Goal: Find specific page/section: Find specific page/section

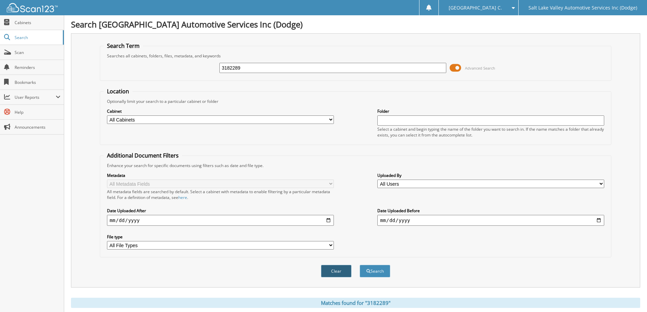
click at [350, 271] on button "Clear" at bounding box center [336, 271] width 31 height 13
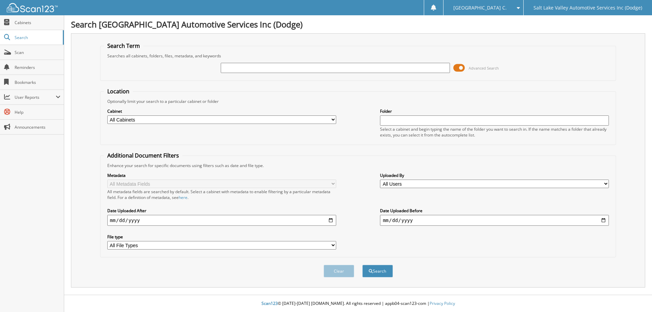
click at [301, 69] on input "text" at bounding box center [335, 68] width 229 height 10
type input "3215925"
click at [362, 265] on button "Search" at bounding box center [377, 271] width 31 height 13
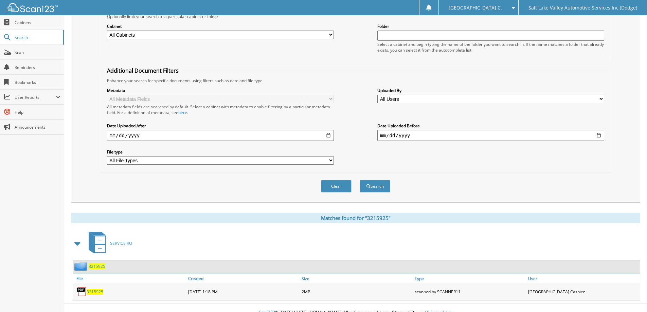
click at [101, 293] on span "3215925" at bounding box center [95, 292] width 17 height 6
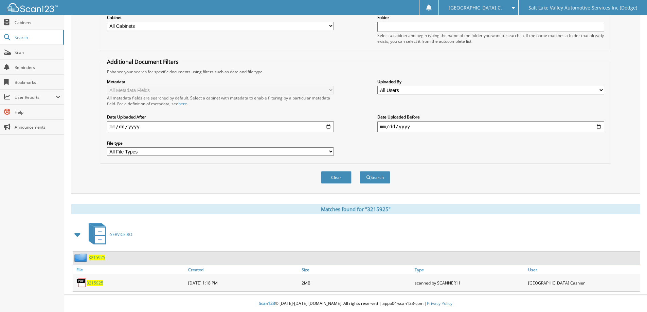
click at [96, 285] on span "3215925" at bounding box center [95, 283] width 17 height 6
